Goal: Use online tool/utility: Utilize a website feature to perform a specific function

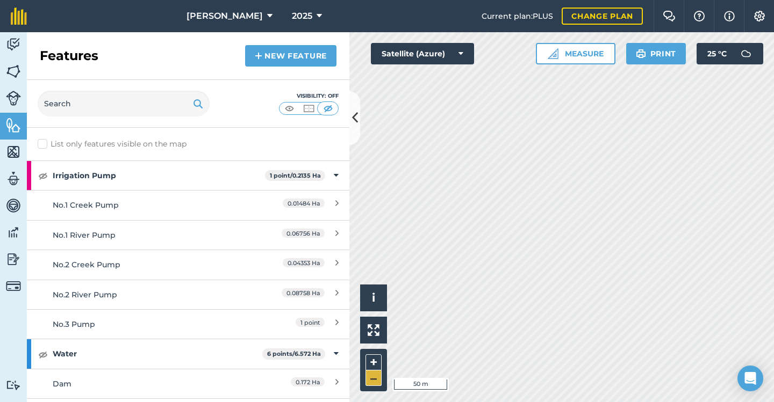
click at [372, 377] on button "–" at bounding box center [373, 379] width 16 height 16
click at [602, 3] on div "[PERSON_NAME] 2025 Current plan : PLUS Change plan Farm Chat Help Info Settings…" at bounding box center [387, 201] width 774 height 402
click at [528, 32] on div "[PERSON_NAME] 2025 Current plan : PLUS Change plan Farm Chat Help Info Settings…" at bounding box center [387, 201] width 774 height 402
click at [371, 361] on button "+" at bounding box center [373, 363] width 16 height 16
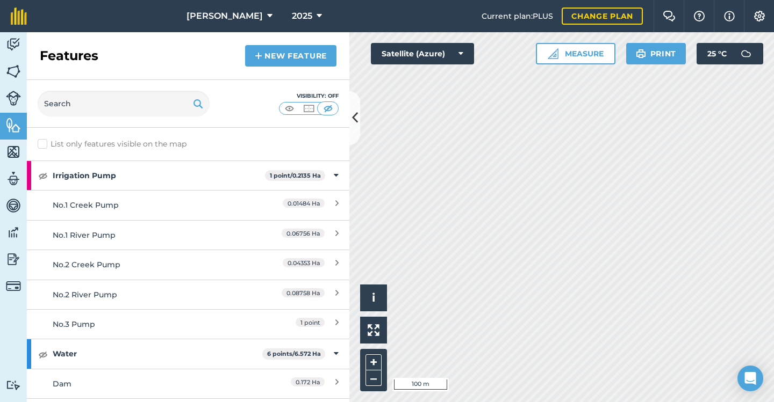
click at [682, 0] on html "[PERSON_NAME] 2025 Current plan : PLUS Change plan Farm Chat Help Info Settings…" at bounding box center [387, 201] width 774 height 402
click at [441, 402] on html "[PERSON_NAME] 2025 Current plan : PLUS Change plan Farm Chat Help Info Settings…" at bounding box center [387, 201] width 774 height 402
click at [373, 379] on button "–" at bounding box center [373, 379] width 16 height 16
click at [370, 362] on button "+" at bounding box center [373, 363] width 16 height 16
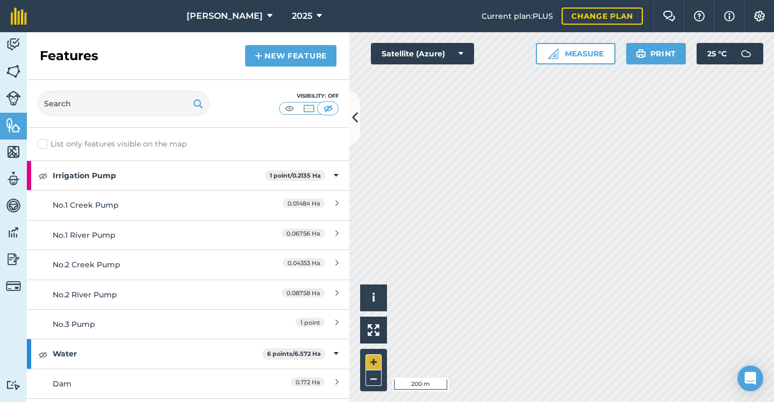
click at [371, 359] on button "+" at bounding box center [373, 363] width 16 height 16
click at [366, 364] on button "+" at bounding box center [373, 363] width 16 height 16
click at [373, 357] on button "+" at bounding box center [373, 363] width 16 height 16
click at [372, 363] on button "+" at bounding box center [373, 363] width 16 height 16
click at [565, 57] on button "Measure" at bounding box center [576, 53] width 80 height 21
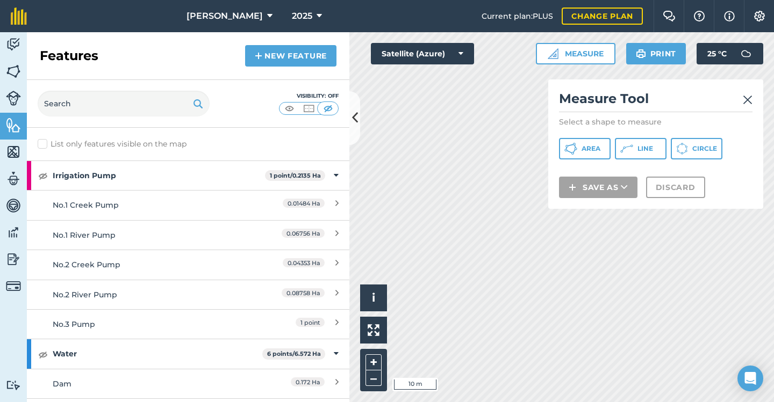
click at [636, 147] on button "Line" at bounding box center [641, 148] width 52 height 21
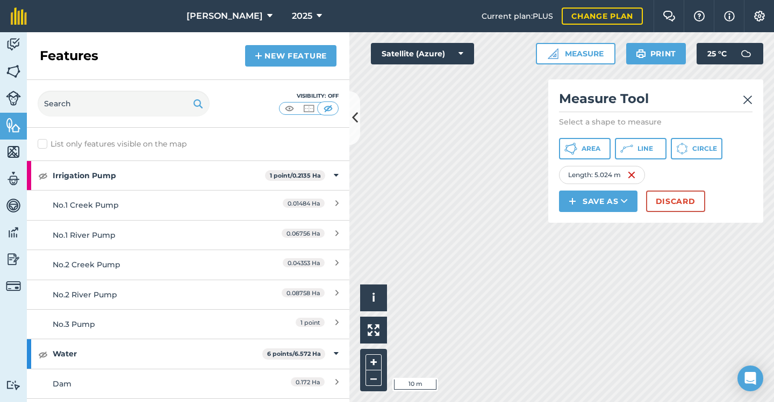
click at [662, 202] on button "Discard" at bounding box center [675, 201] width 59 height 21
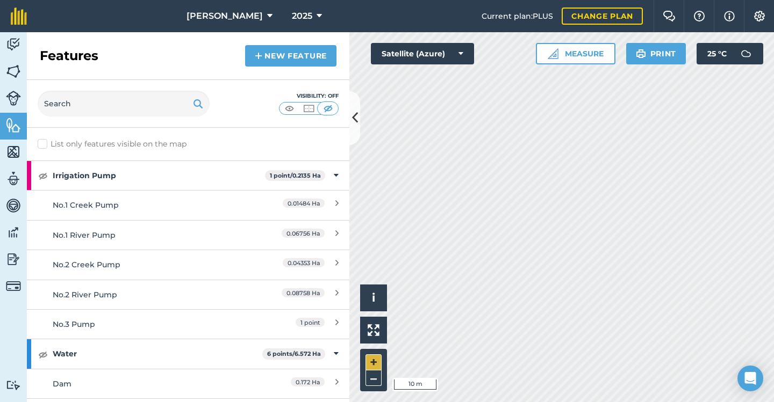
click at [373, 355] on button "+" at bounding box center [373, 363] width 16 height 16
click at [369, 360] on button "+" at bounding box center [373, 363] width 16 height 16
click at [578, 54] on button "Measure" at bounding box center [576, 53] width 80 height 21
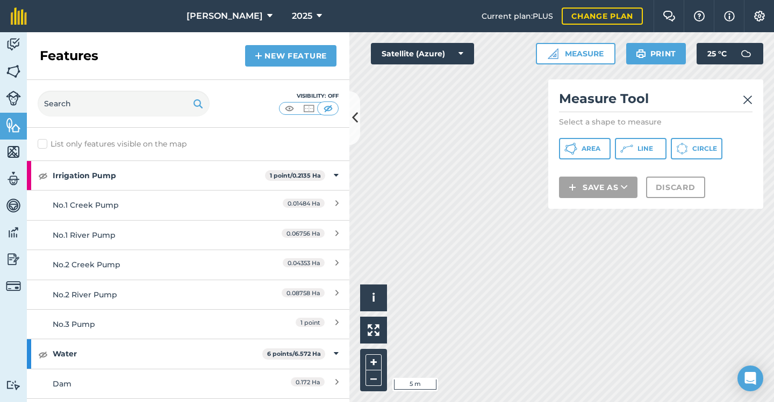
click at [633, 143] on button "Line" at bounding box center [641, 148] width 52 height 21
click at [745, 97] on img at bounding box center [747, 99] width 10 height 13
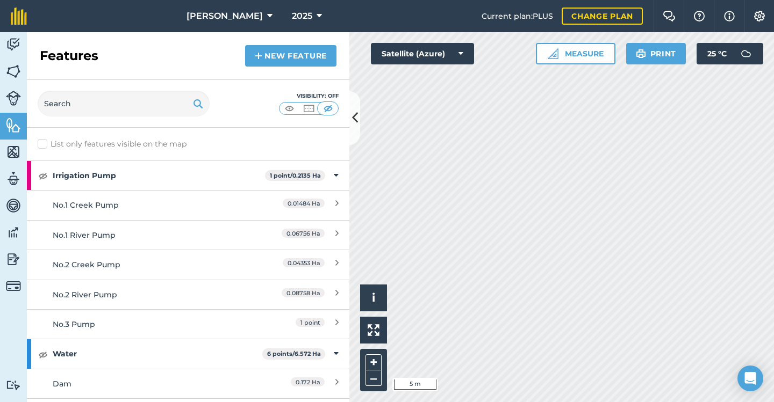
click at [580, 45] on button "Measure" at bounding box center [576, 53] width 80 height 21
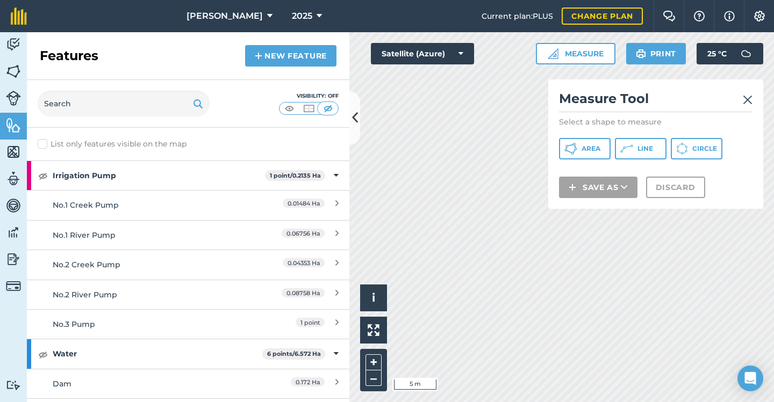
click at [638, 150] on span "Line" at bounding box center [645, 149] width 16 height 9
click at [747, 100] on img at bounding box center [747, 99] width 10 height 13
